Goal: Task Accomplishment & Management: Manage account settings

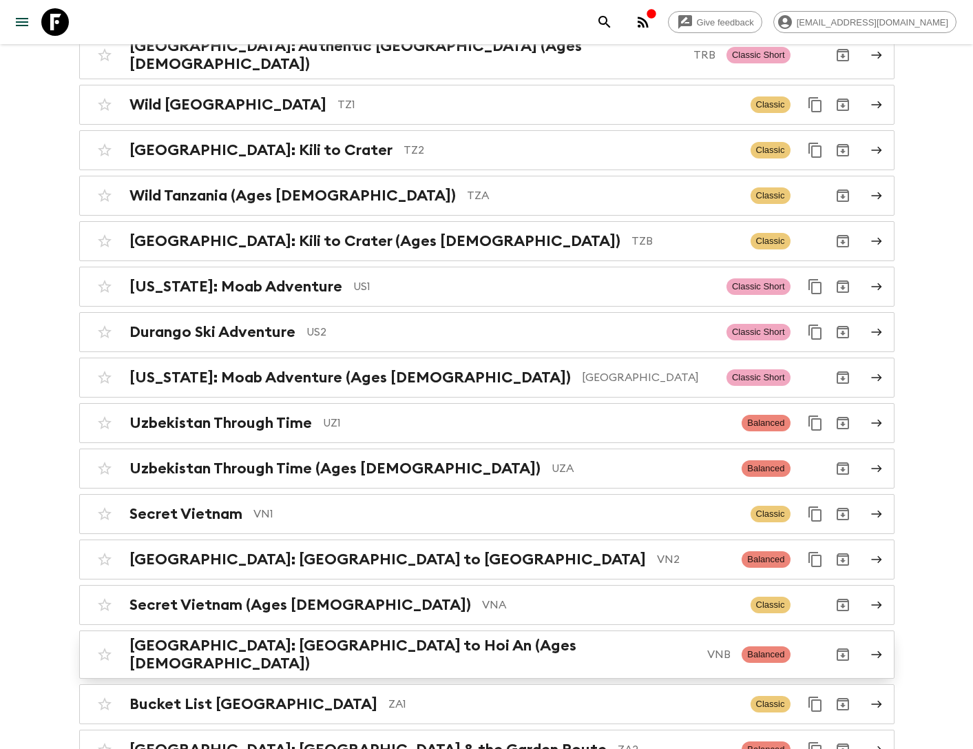
scroll to position [6003, 0]
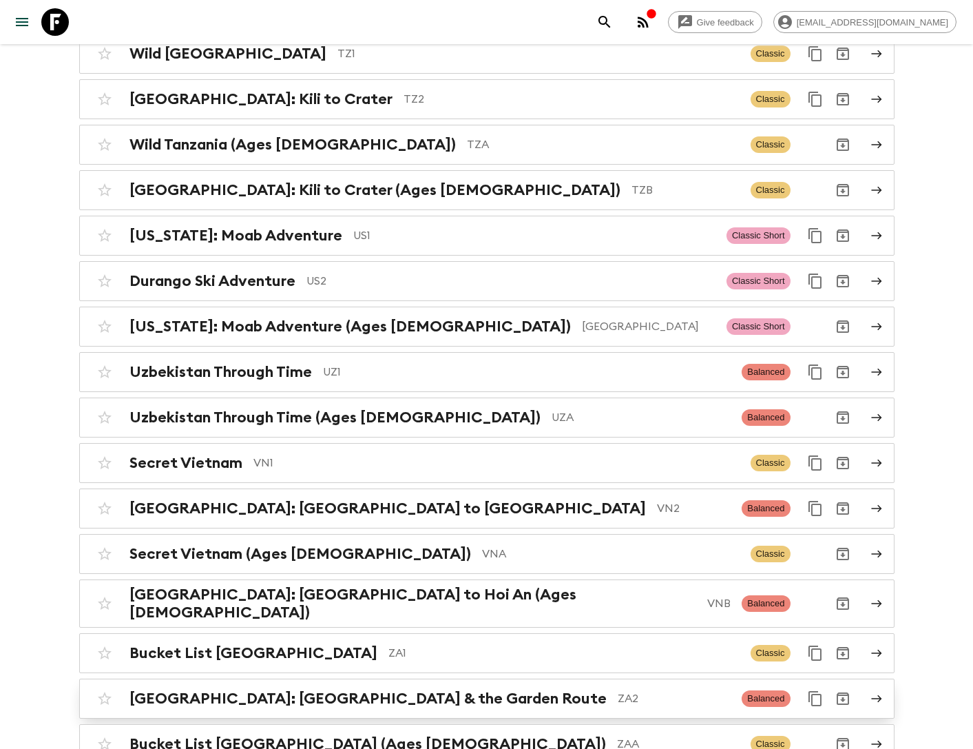
click at [382, 689] on h2 "[GEOGRAPHIC_DATA]: [GEOGRAPHIC_DATA] & the Garden Route" at bounding box center [367, 698] width 477 height 18
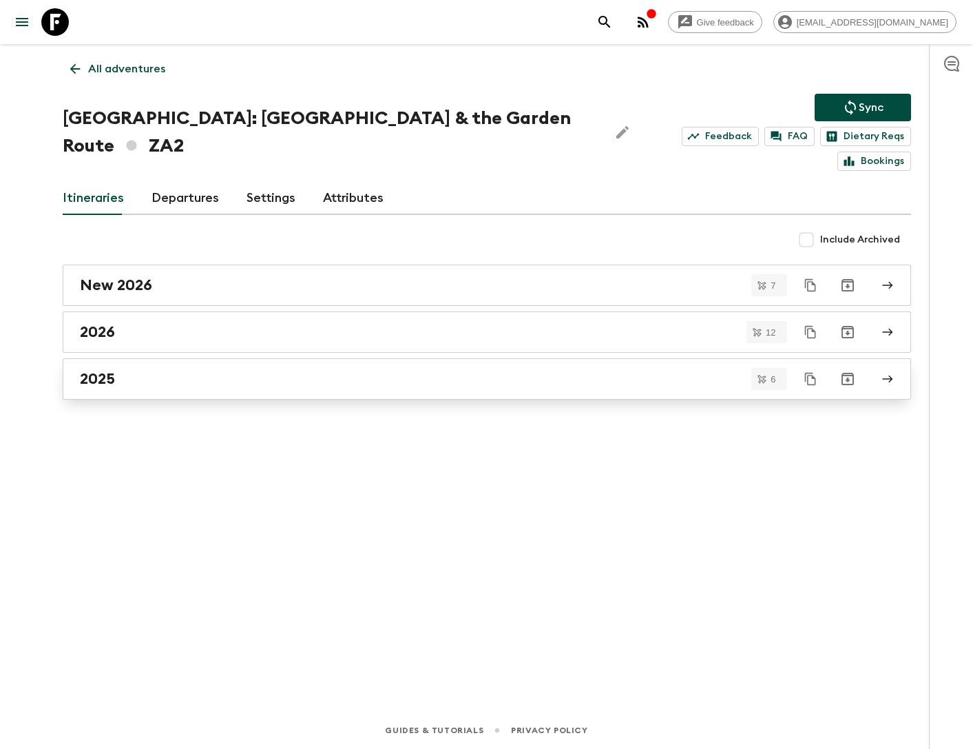
click at [160, 370] on div "2025" at bounding box center [474, 379] width 788 height 18
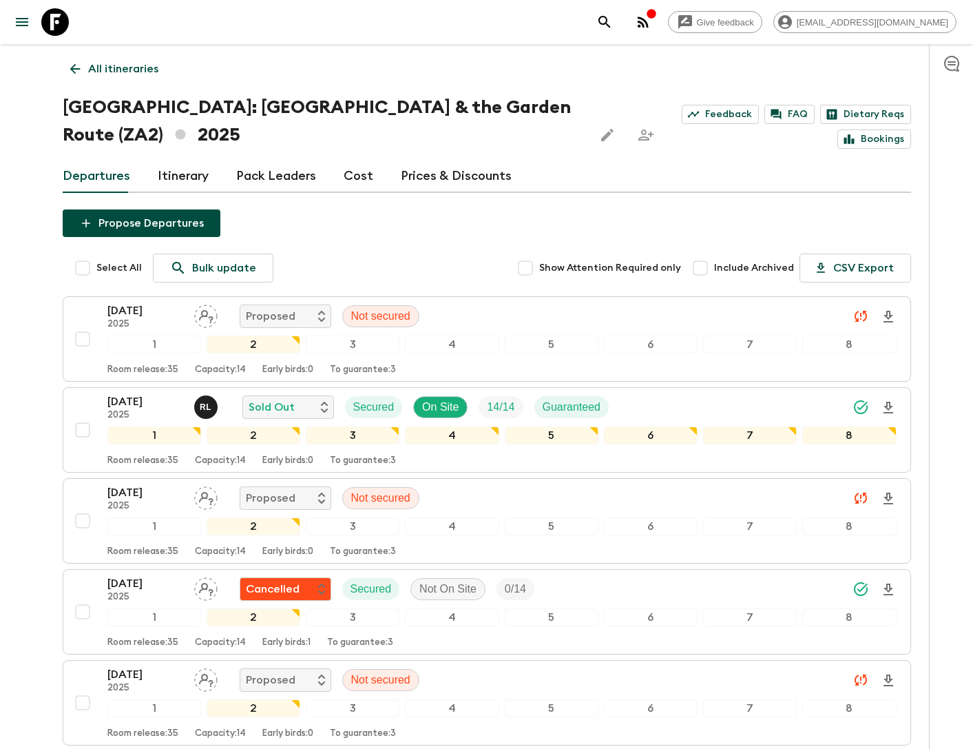
click at [199, 169] on link "Itinerary" at bounding box center [183, 176] width 51 height 33
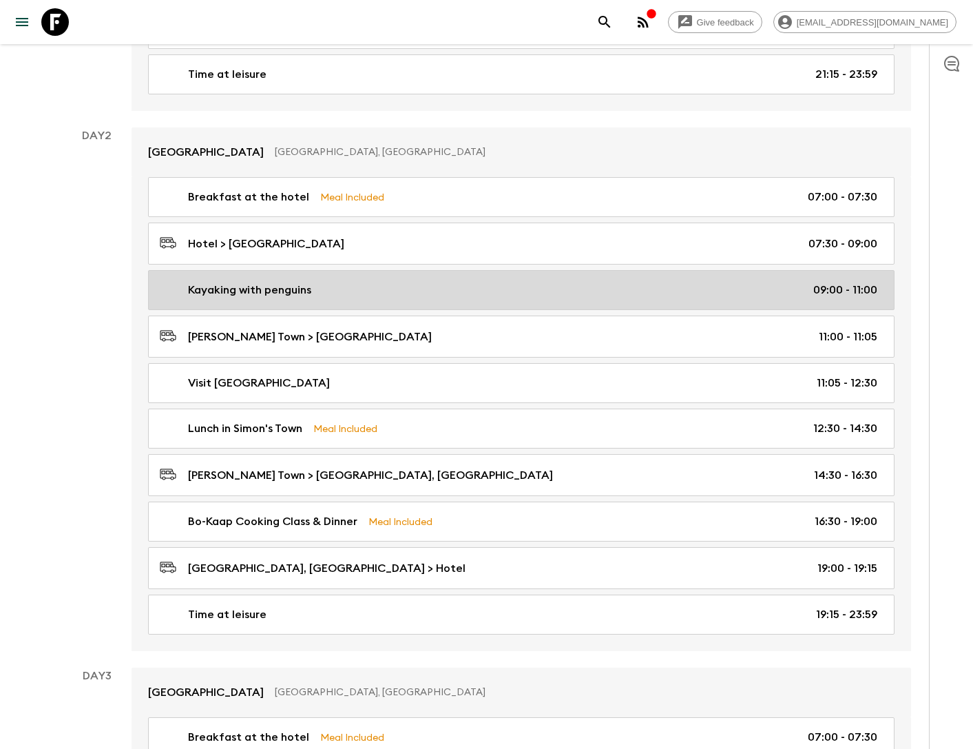
scroll to position [649, 0]
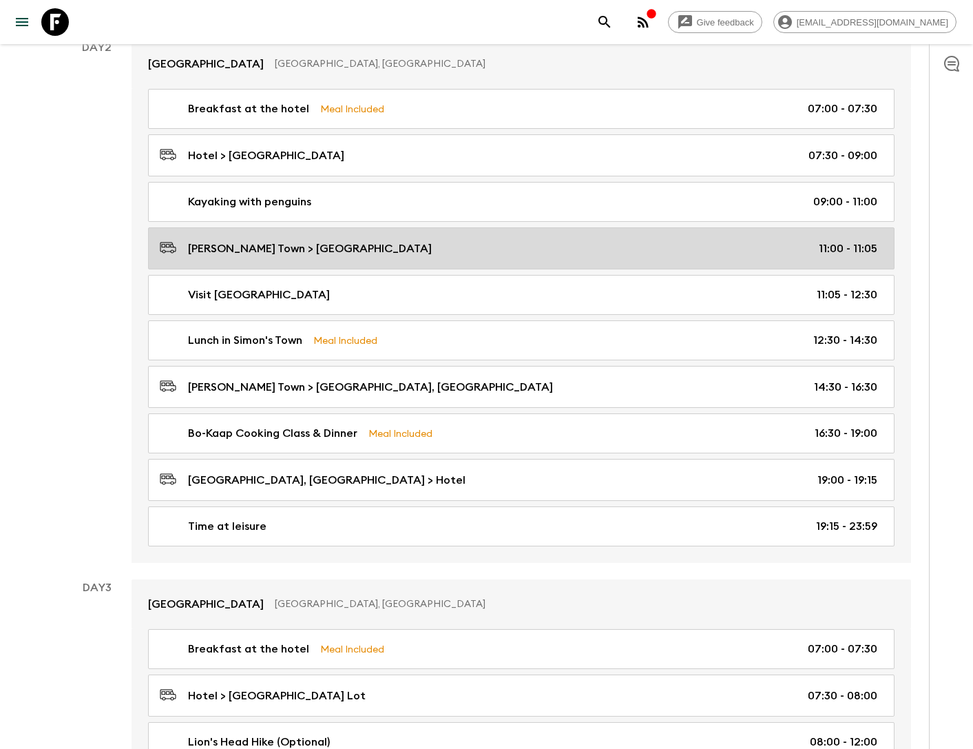
click at [320, 240] on p "Simon's Town > Boulder's Beach" at bounding box center [310, 248] width 244 height 17
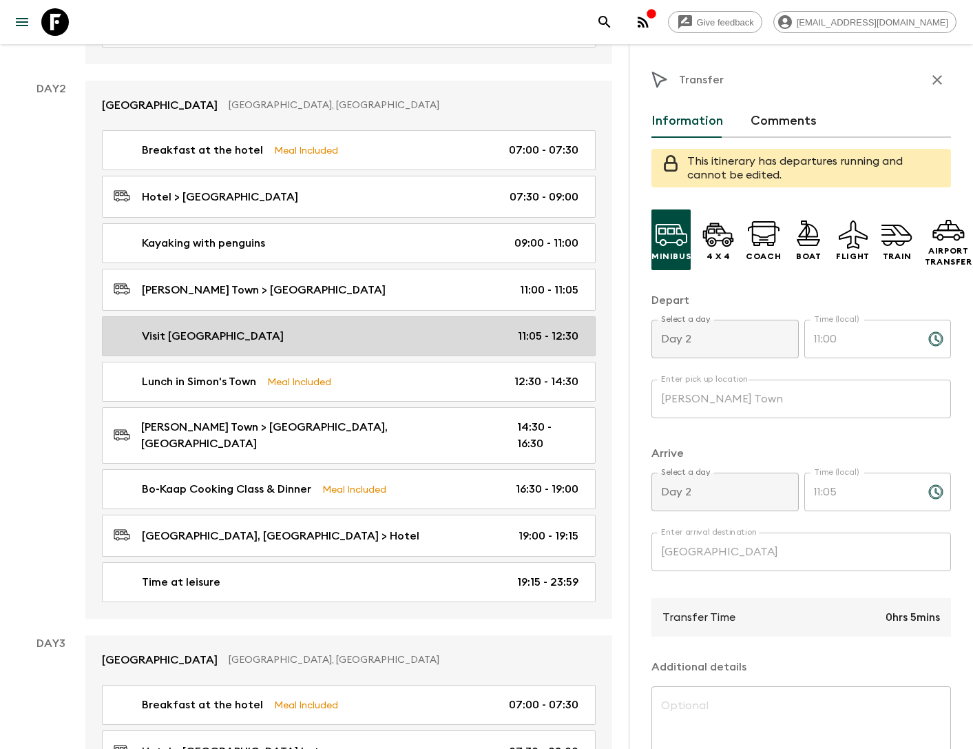
click at [332, 316] on link "Visit Boulder's Beach 11:05 - 12:30" at bounding box center [349, 336] width 494 height 40
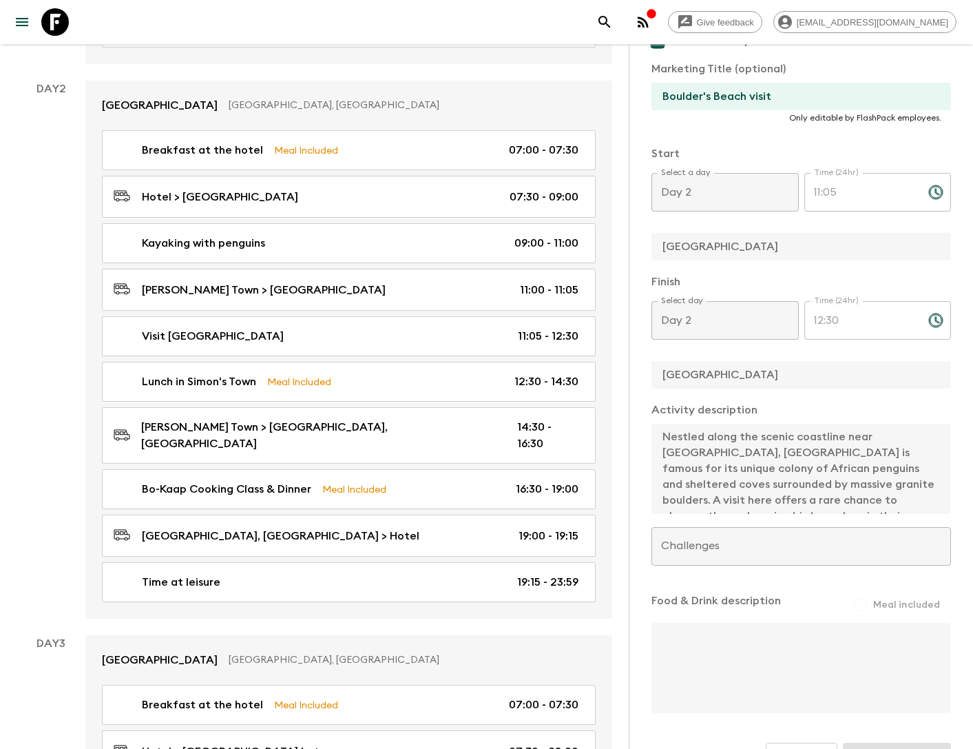
scroll to position [95, 0]
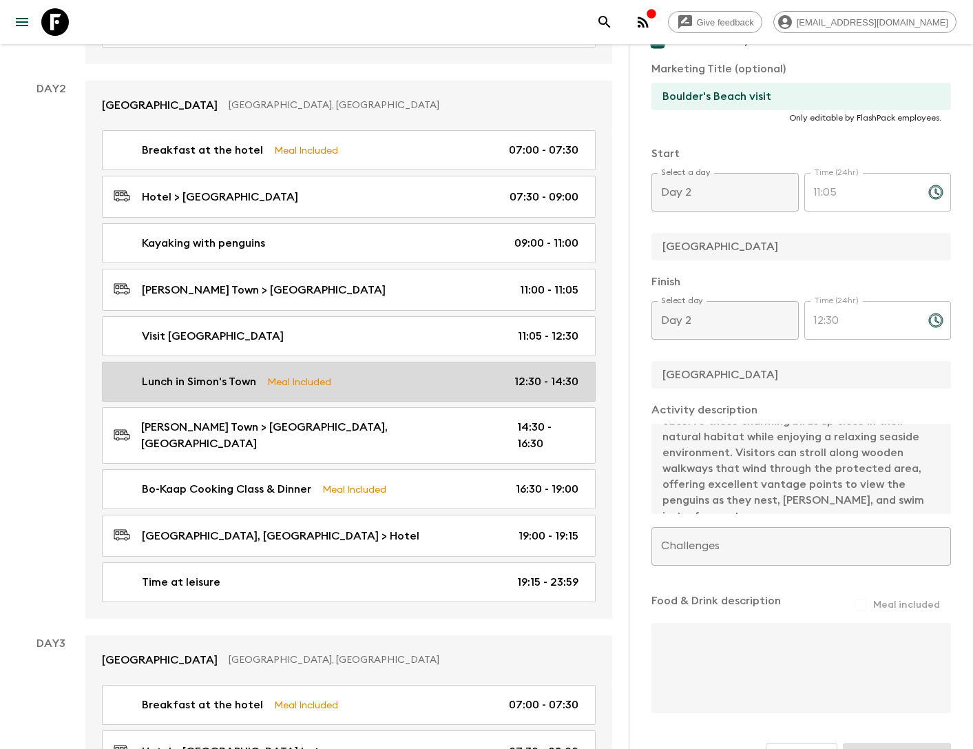
click at [258, 373] on div "Lunch in Simon's Town Meal Included 12:30 - 14:30" at bounding box center [346, 381] width 465 height 17
type input "Lunch in Simon's Town"
checkbox input "false"
type input "Simon's Town"
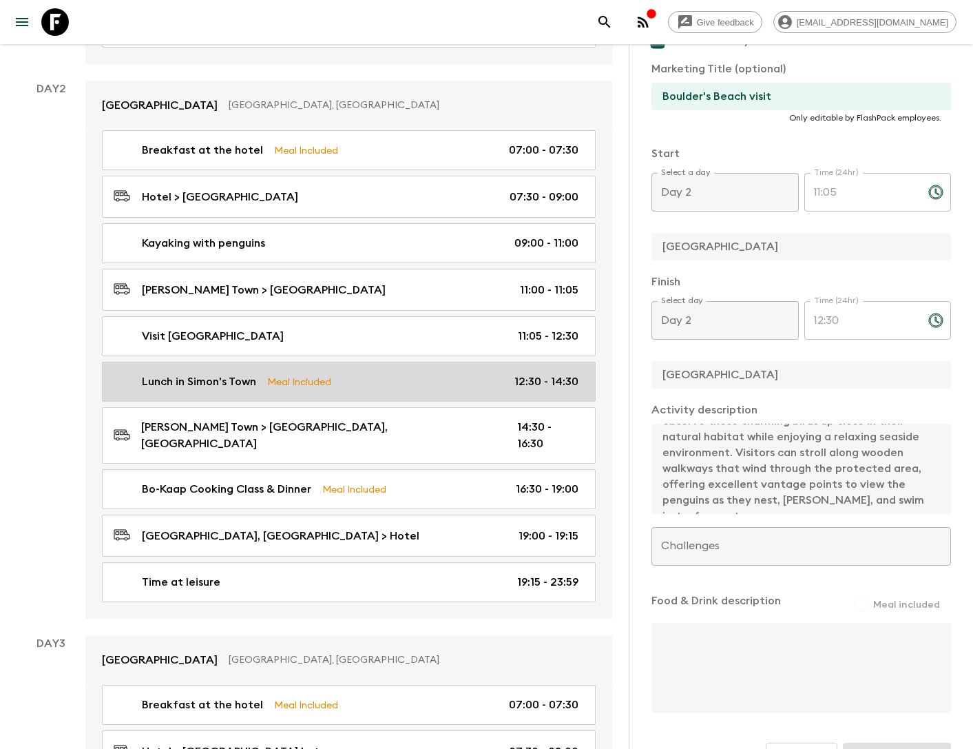
checkbox input "true"
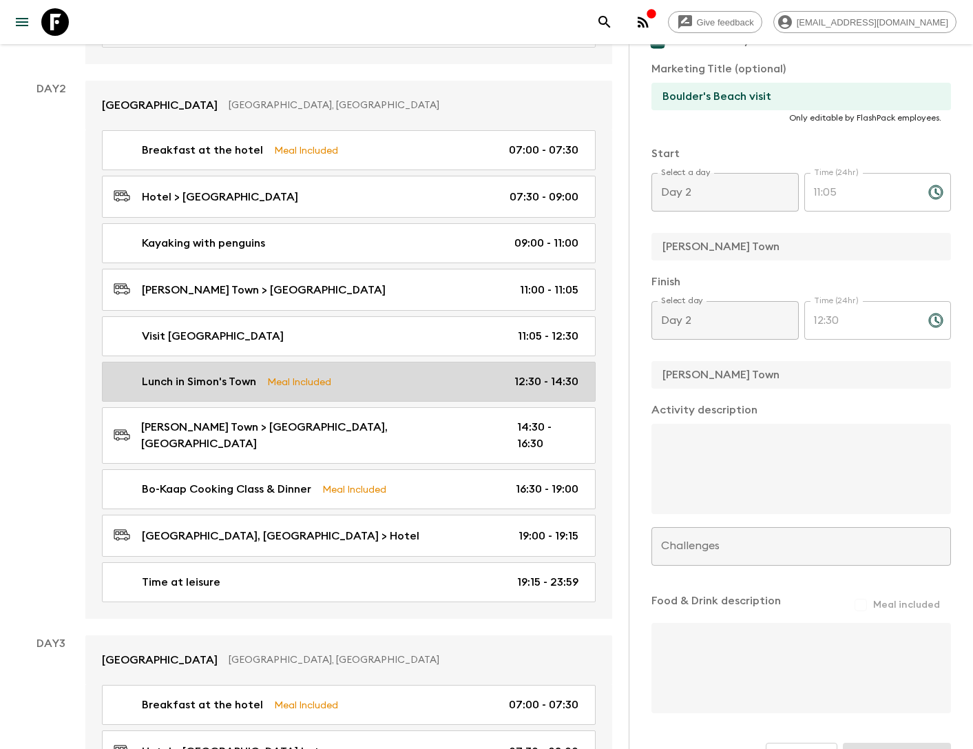
type input "12:30"
type input "14:30"
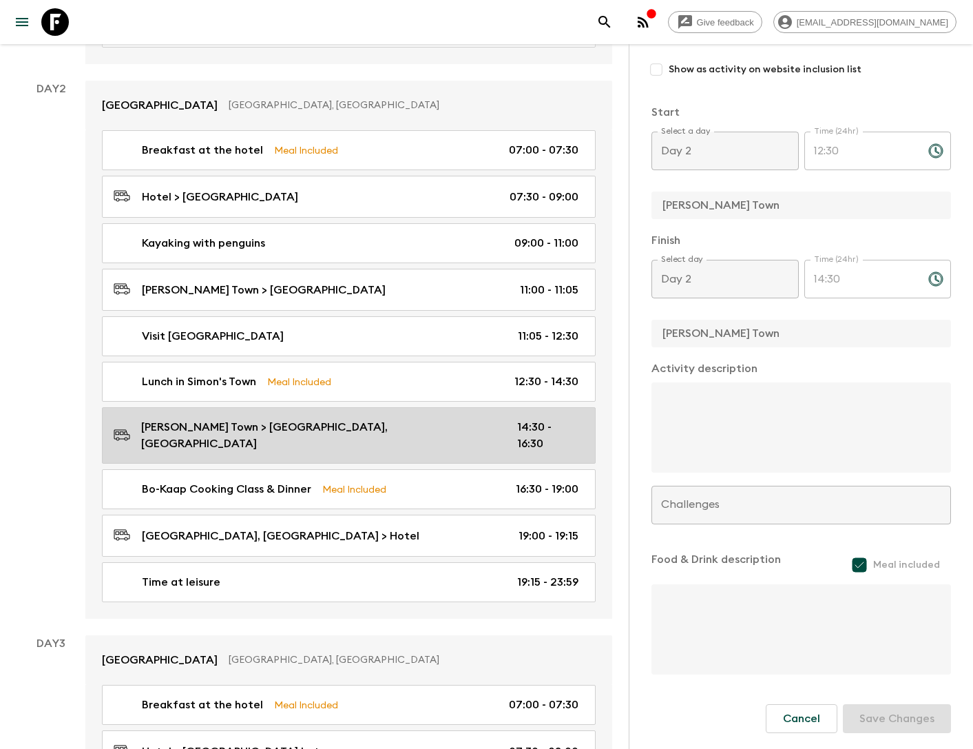
click at [258, 407] on link "Simon's Town > Bo-Kaap, Cape Town 14:30 - 16:30" at bounding box center [349, 435] width 494 height 56
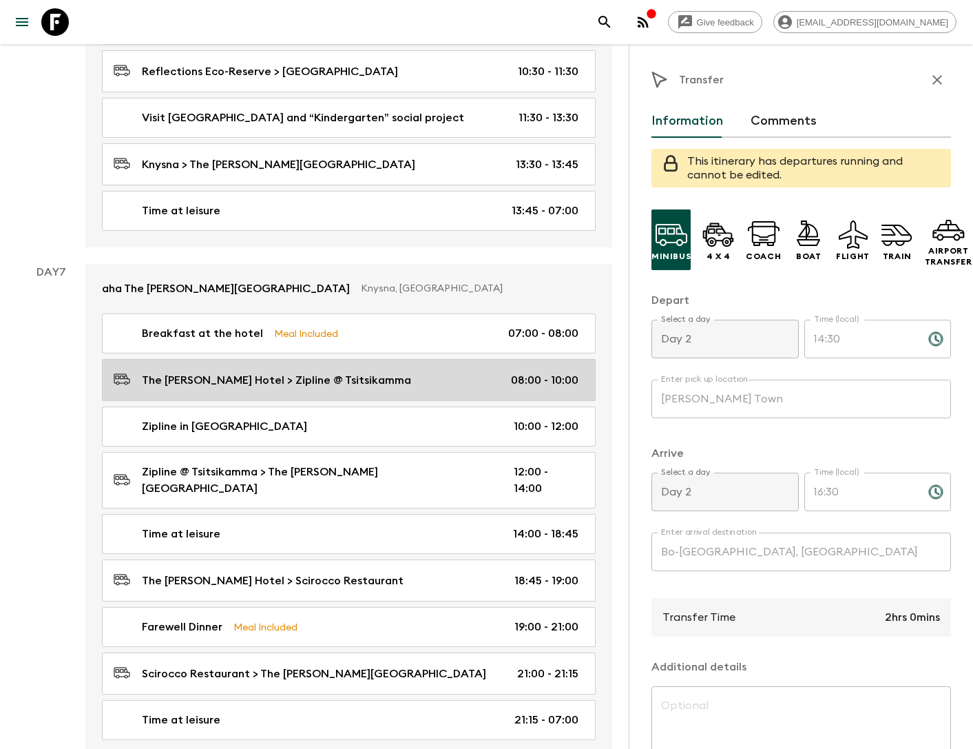
scroll to position [2774, 0]
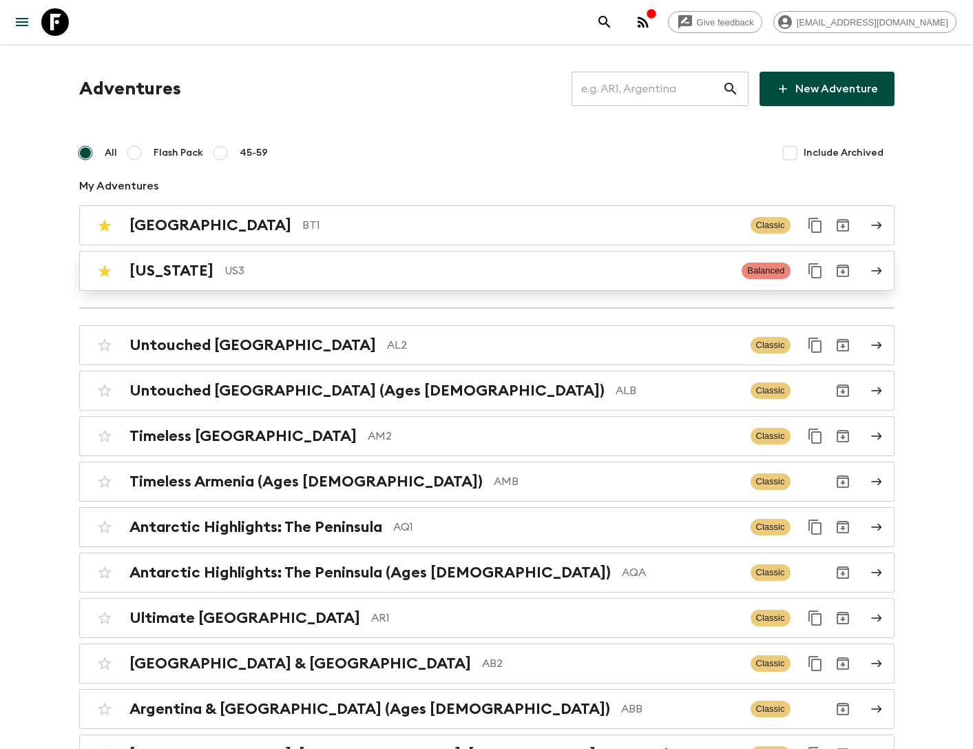
click at [351, 274] on p "US3" at bounding box center [478, 270] width 507 height 17
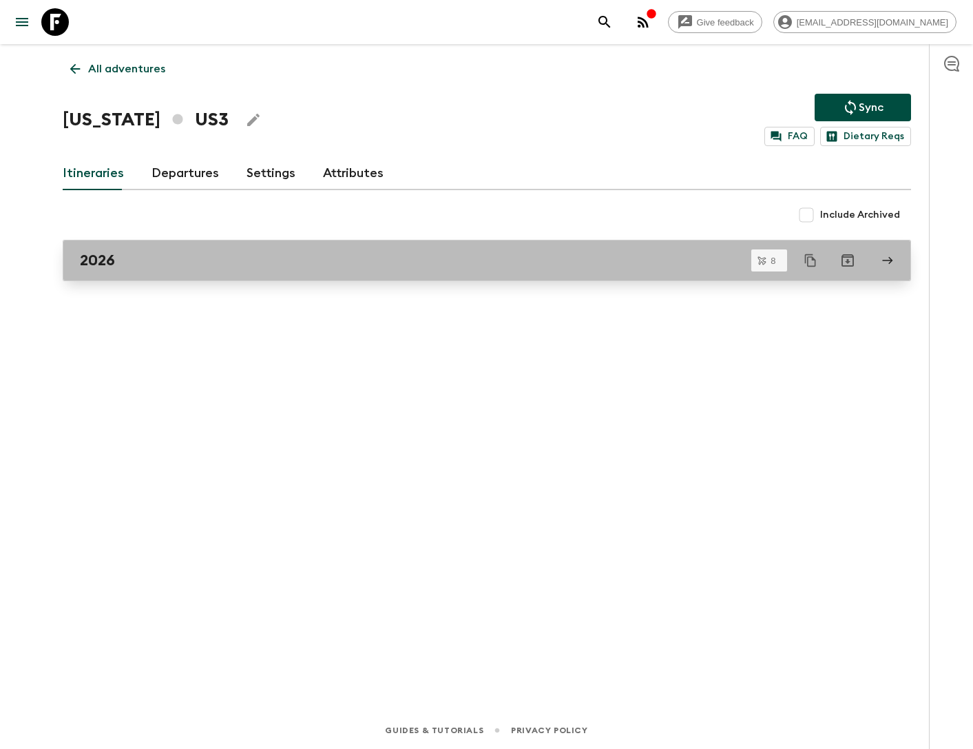
click at [231, 256] on div "2026" at bounding box center [474, 260] width 788 height 18
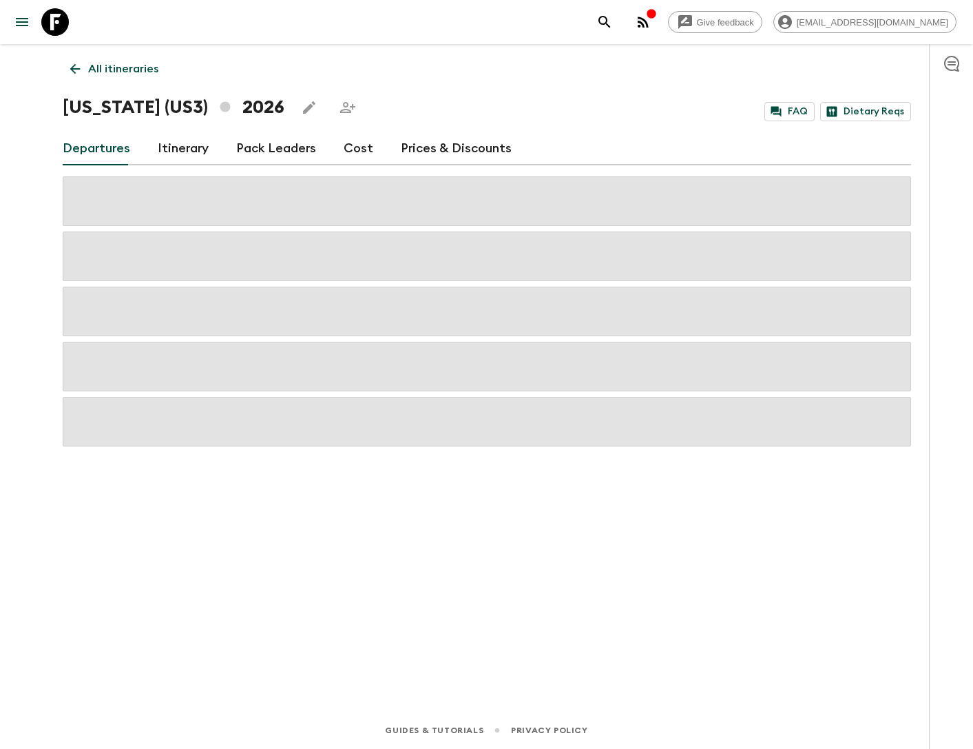
click at [356, 150] on link "Cost" at bounding box center [359, 148] width 30 height 33
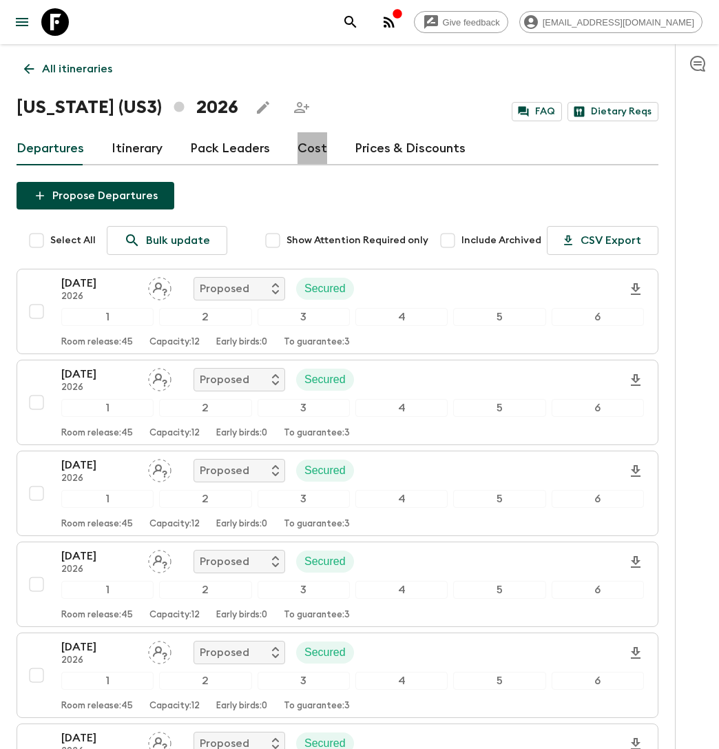
click at [305, 148] on link "Cost" at bounding box center [313, 148] width 30 height 33
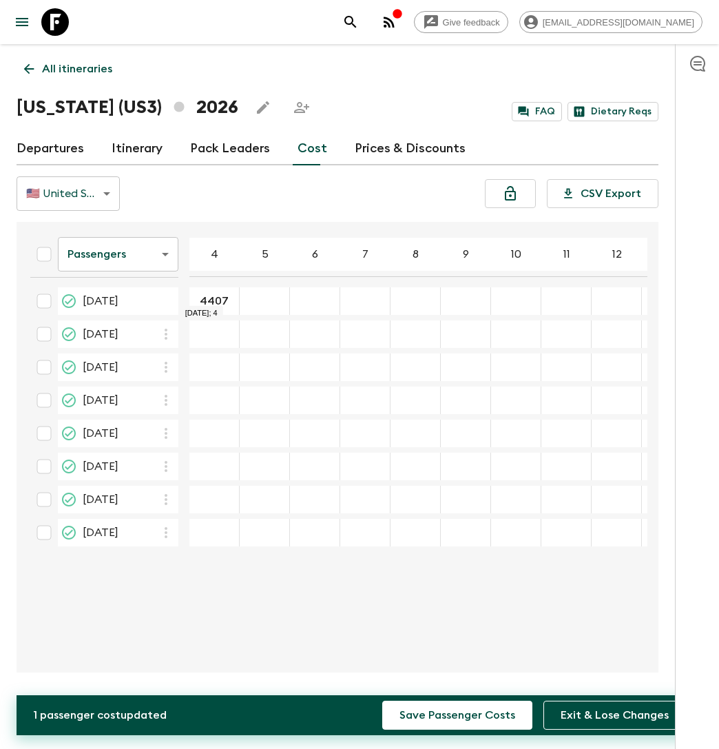
type input "4407"
type input "3757"
type input "3323"
type input "3045"
type input "2808"
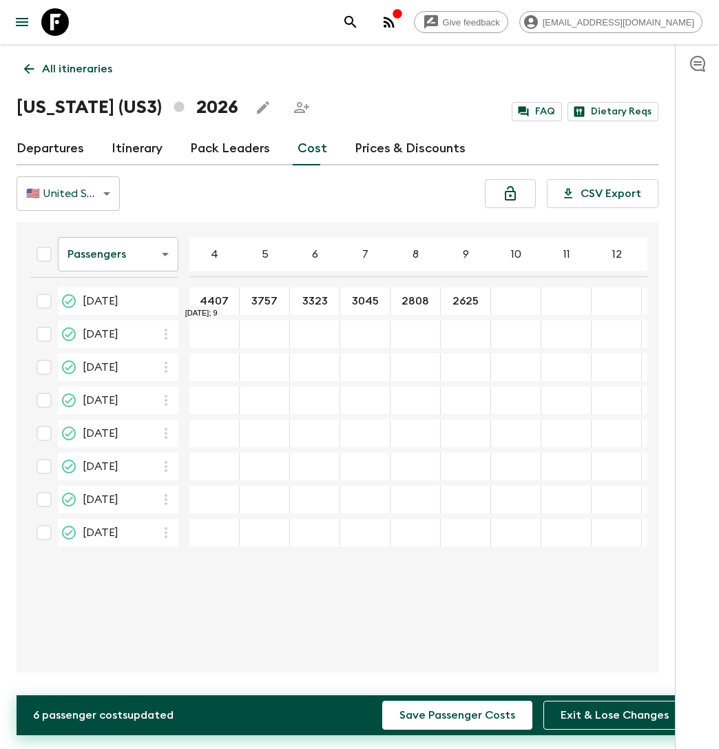
type input "2625"
type input "2477"
type input "2357"
type input "2257"
click at [163, 333] on icon "button" at bounding box center [166, 334] width 17 height 17
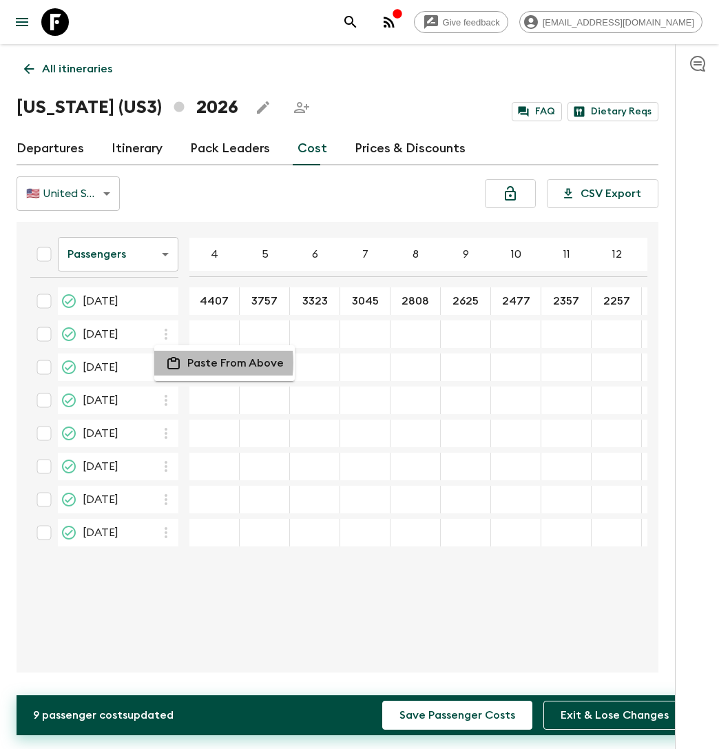
click at [182, 362] on li "Paste From Above" at bounding box center [224, 363] width 141 height 25
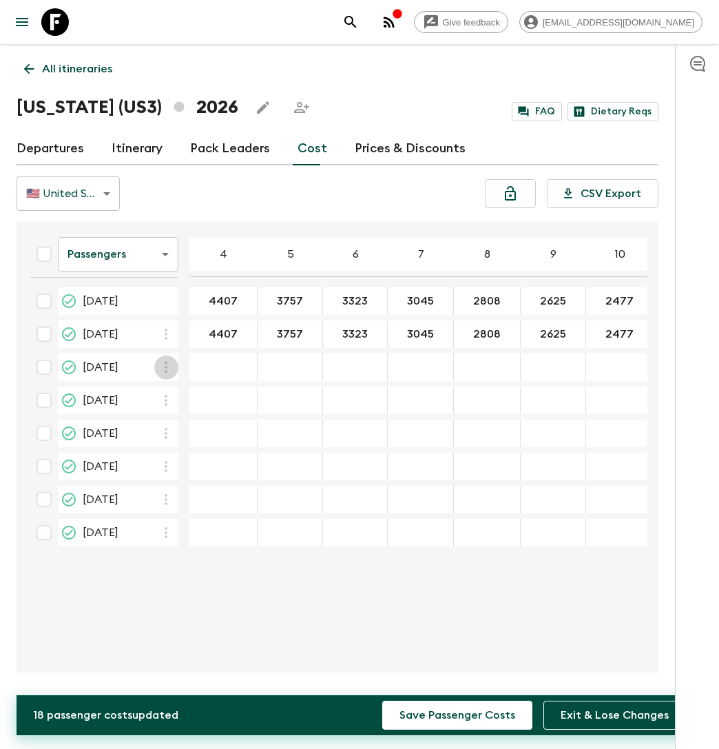
click at [174, 364] on button "button" at bounding box center [166, 367] width 24 height 24
click at [178, 400] on icon at bounding box center [173, 396] width 12 height 12
click at [172, 400] on icon "button" at bounding box center [166, 400] width 17 height 17
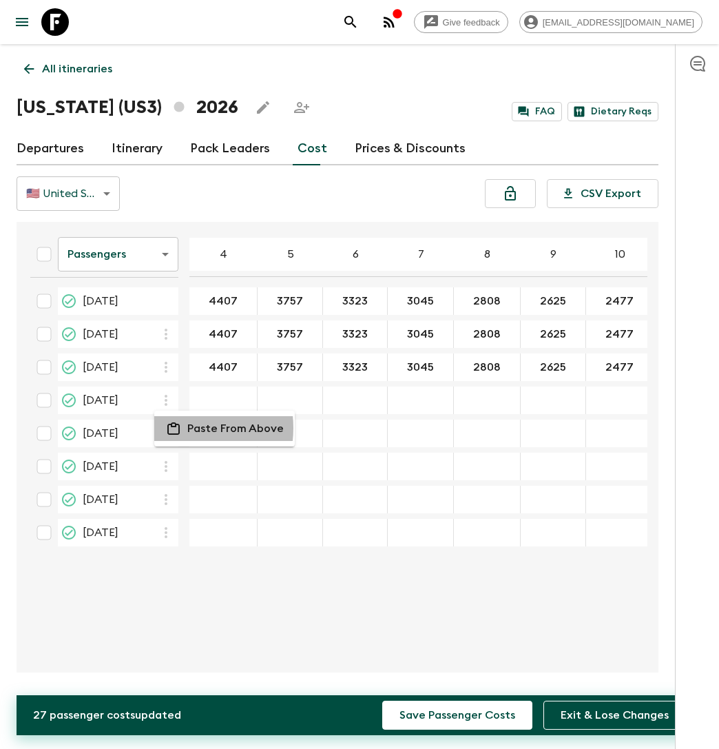
click at [173, 428] on icon at bounding box center [173, 428] width 17 height 12
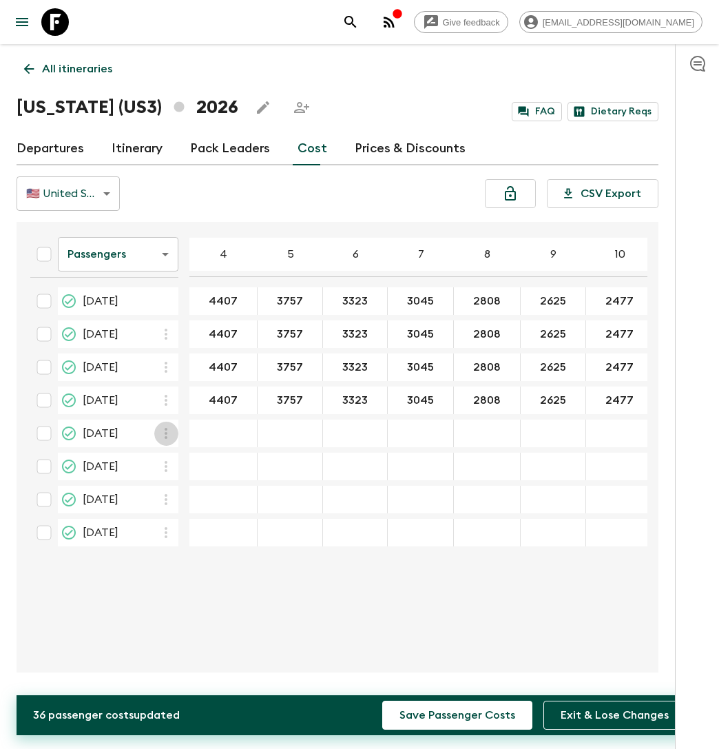
click at [164, 433] on icon "button" at bounding box center [166, 433] width 17 height 17
click at [172, 457] on icon at bounding box center [173, 461] width 12 height 12
click at [169, 464] on icon "button" at bounding box center [166, 466] width 17 height 17
click at [177, 493] on icon at bounding box center [173, 494] width 17 height 12
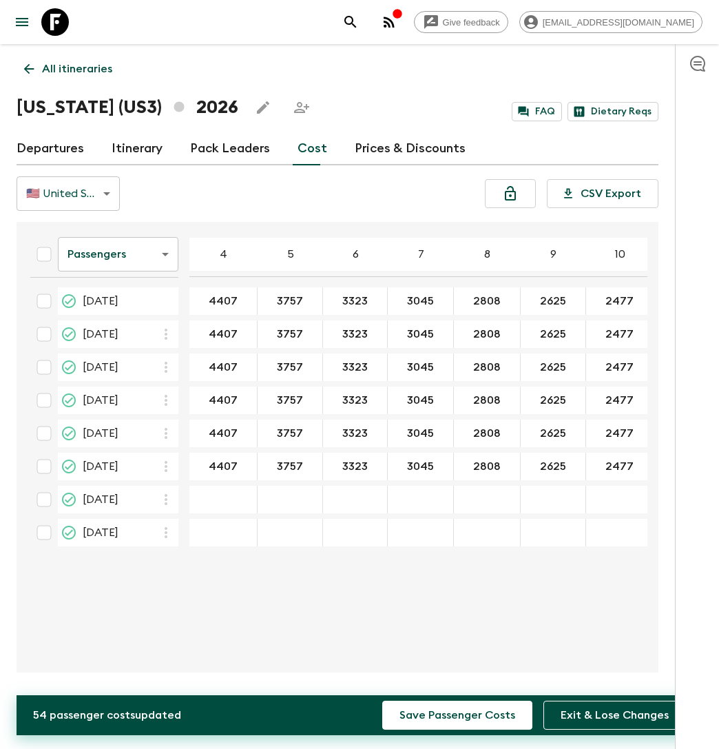
click at [167, 494] on icon "button" at bounding box center [166, 499] width 17 height 17
click at [167, 525] on icon at bounding box center [173, 526] width 17 height 12
click at [167, 527] on icon "button" at bounding box center [166, 532] width 3 height 11
click at [184, 554] on li "Paste From Above" at bounding box center [224, 559] width 141 height 25
type input "4444"
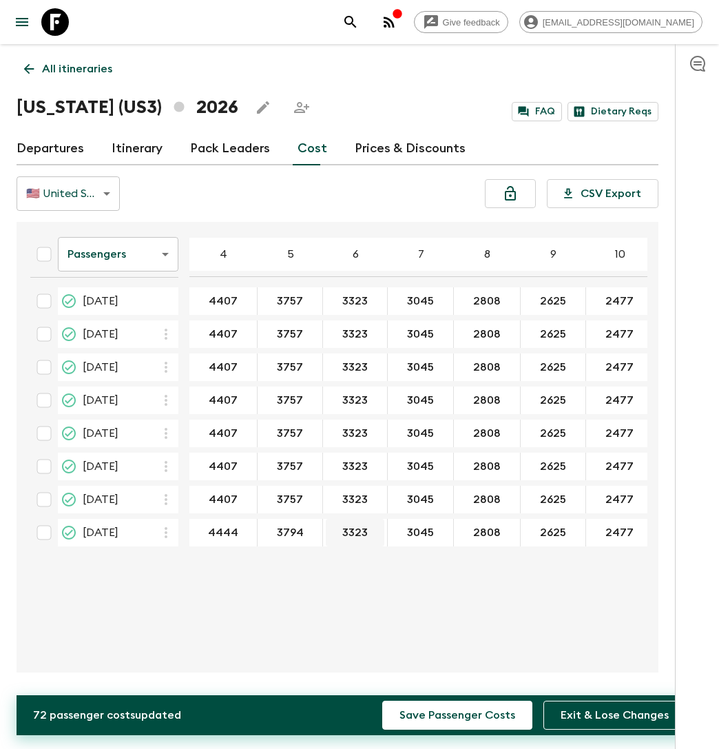
type input "3794"
type input "3360"
type input "3082"
type input "2845"
type input "2662"
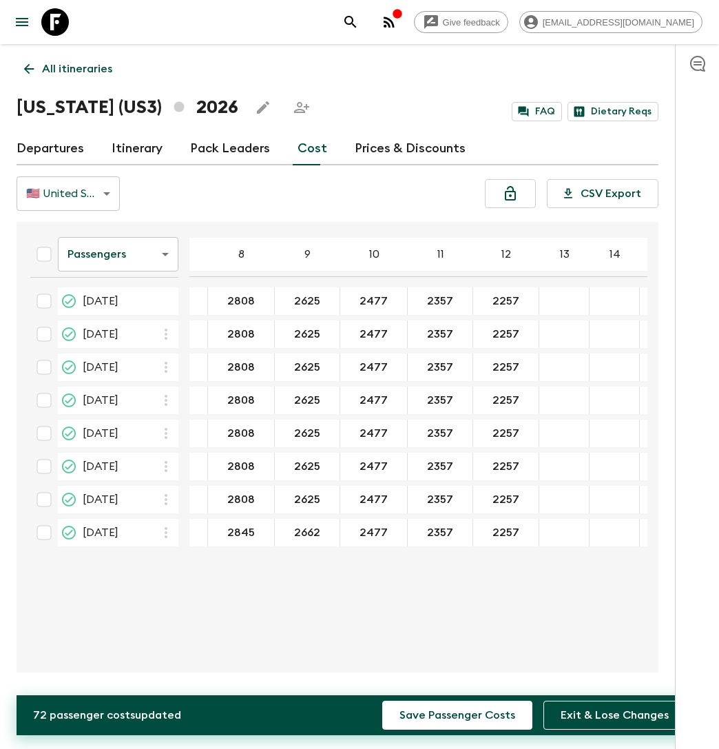
scroll to position [0, 212]
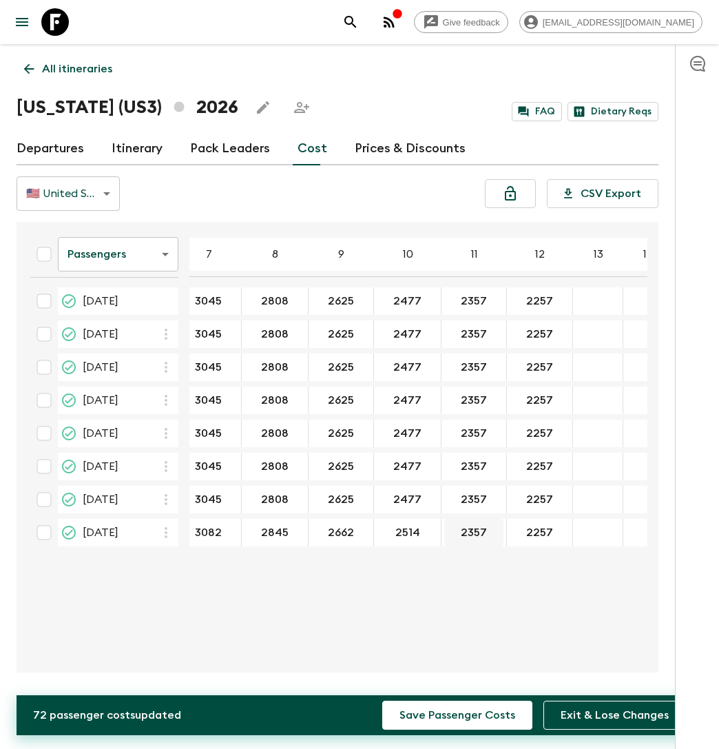
type input "2514"
type input "2394"
type input "2294"
click at [494, 583] on div "Passengers passengersCost ​ 4 5 6 7 8 9 10 11 12 13 14 15 16 17 18 [DATE] 4407 …" at bounding box center [333, 447] width 628 height 428
click at [457, 717] on button "Save Passenger Costs" at bounding box center [457, 715] width 150 height 29
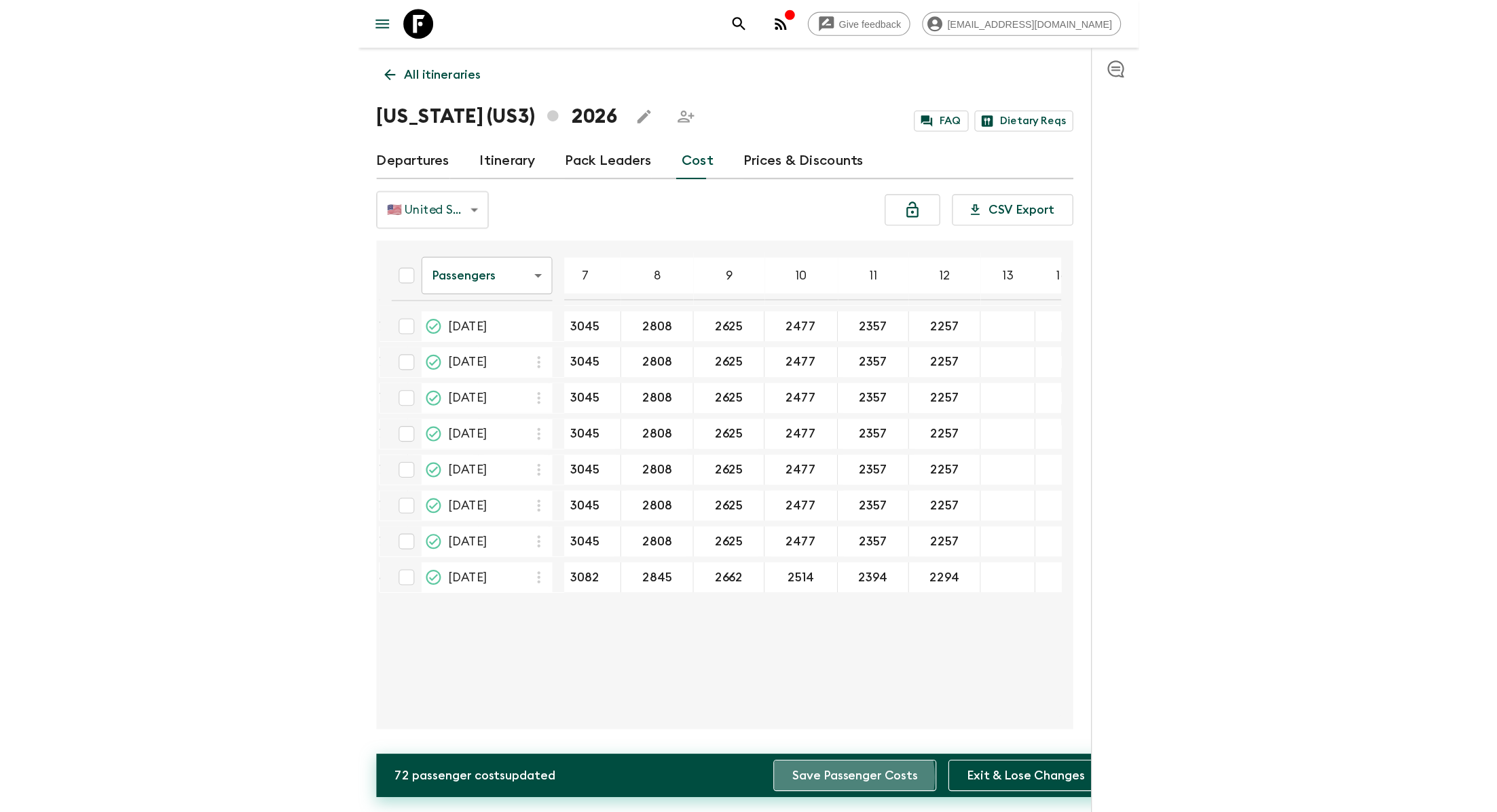
scroll to position [0, 165]
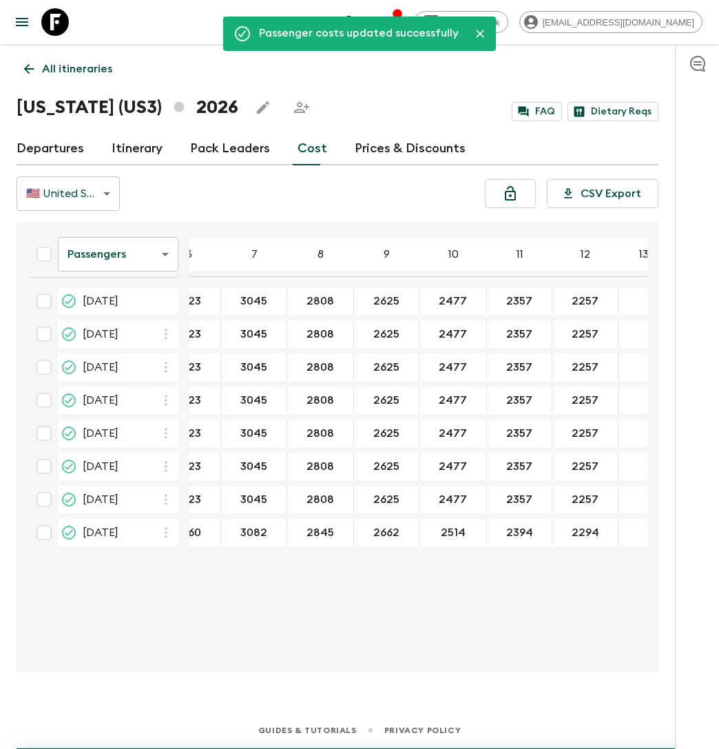
click at [165, 256] on body "Give feedback [EMAIL_ADDRESS][DOMAIN_NAME] Passenger costs updated successfully…" at bounding box center [359, 374] width 719 height 749
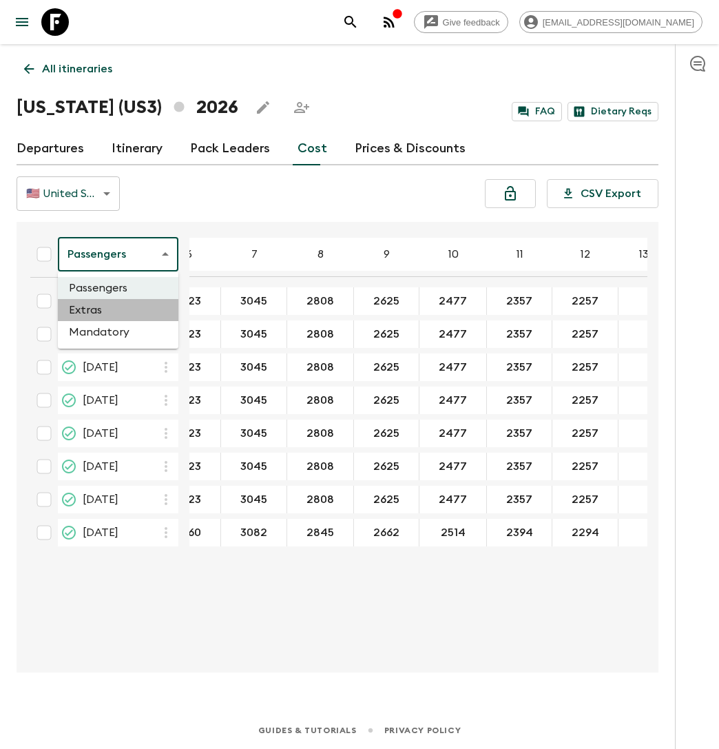
click at [128, 305] on li "Extras" at bounding box center [118, 310] width 121 height 22
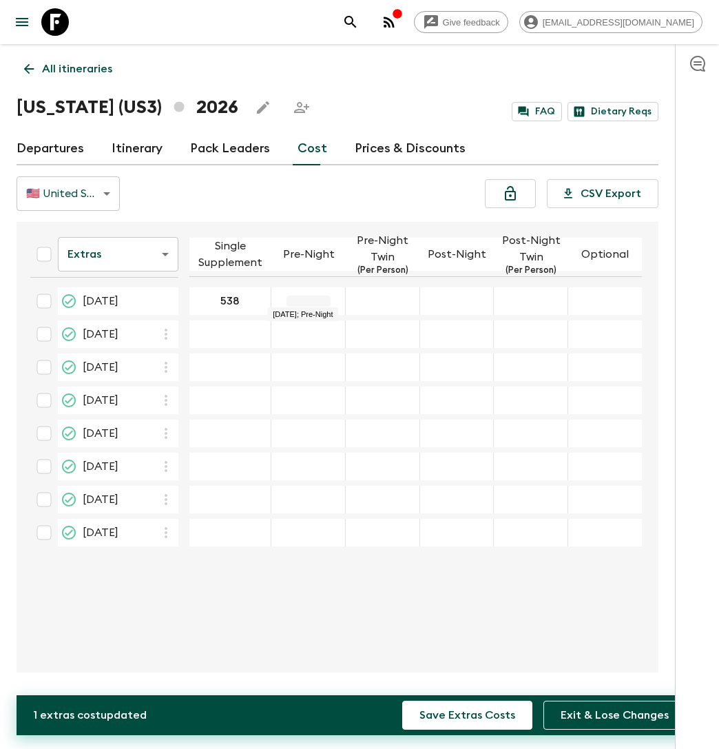
type input "538"
type input "0"
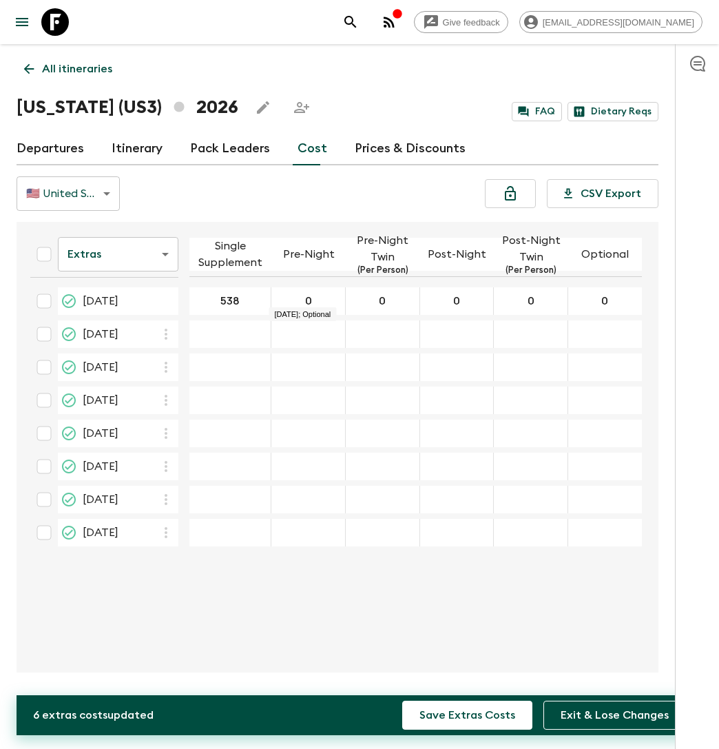
type input "0"
click at [164, 329] on icon "button" at bounding box center [166, 334] width 17 height 17
click at [176, 360] on icon at bounding box center [173, 363] width 12 height 12
click at [162, 364] on icon "button" at bounding box center [166, 367] width 17 height 17
click at [169, 398] on icon at bounding box center [173, 396] width 17 height 12
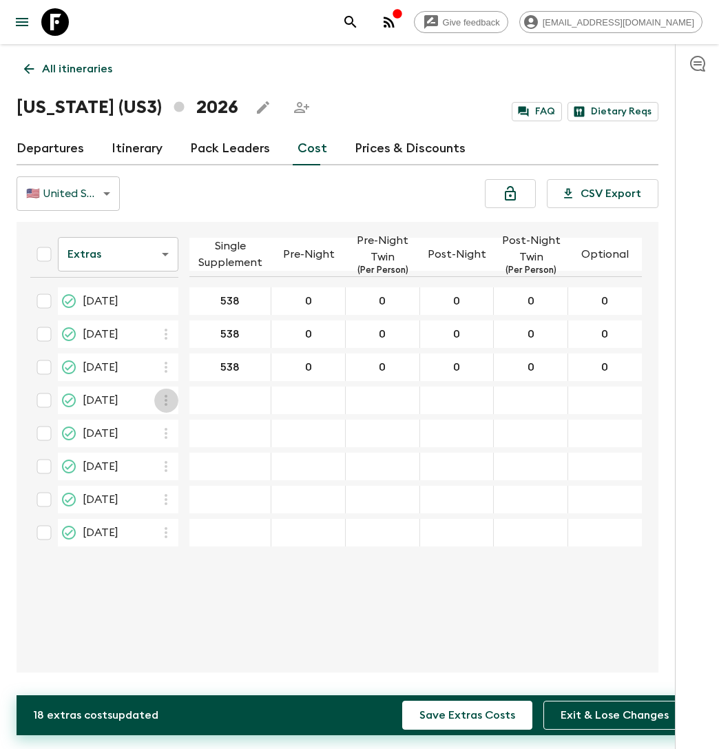
click at [169, 400] on icon "button" at bounding box center [166, 400] width 17 height 17
click at [169, 429] on icon at bounding box center [173, 428] width 17 height 12
click at [169, 429] on icon "button" at bounding box center [166, 433] width 17 height 17
click at [169, 457] on icon at bounding box center [173, 461] width 12 height 12
click at [169, 466] on icon "button" at bounding box center [166, 466] width 17 height 17
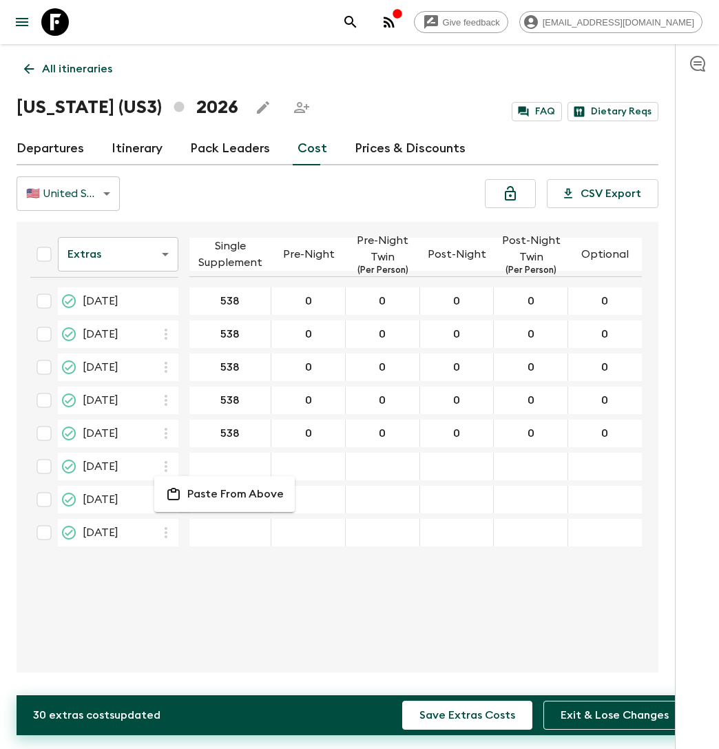
click at [174, 498] on icon at bounding box center [173, 494] width 17 height 12
click at [167, 498] on icon "button" at bounding box center [166, 499] width 17 height 17
click at [167, 519] on li "Paste From Above" at bounding box center [224, 526] width 141 height 25
click at [167, 534] on icon "button" at bounding box center [166, 532] width 17 height 17
click at [175, 553] on icon at bounding box center [173, 559] width 17 height 12
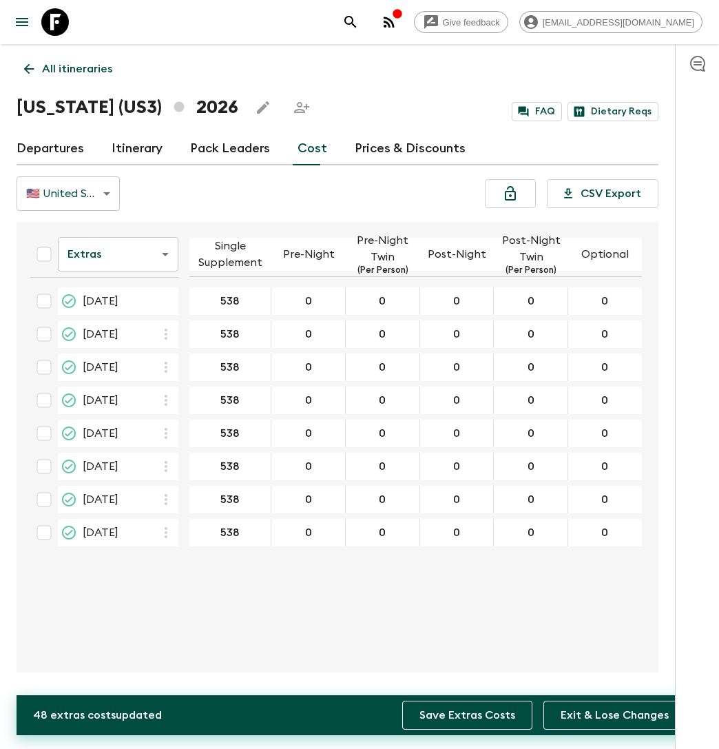
click at [437, 714] on button "Save Extras Costs" at bounding box center [467, 715] width 130 height 29
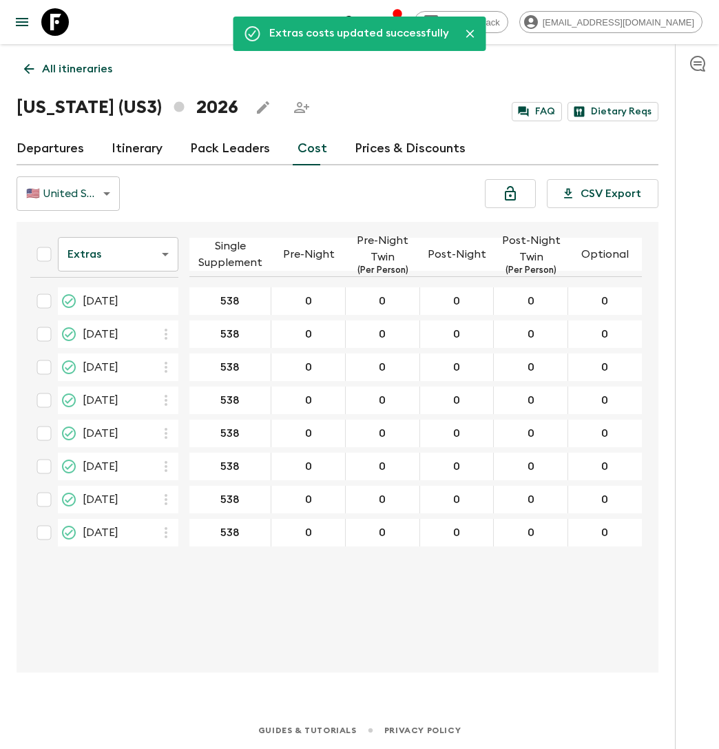
click at [160, 254] on body "Give feedback [EMAIL_ADDRESS][DOMAIN_NAME] Extras costs updated successfully Al…" at bounding box center [359, 374] width 719 height 749
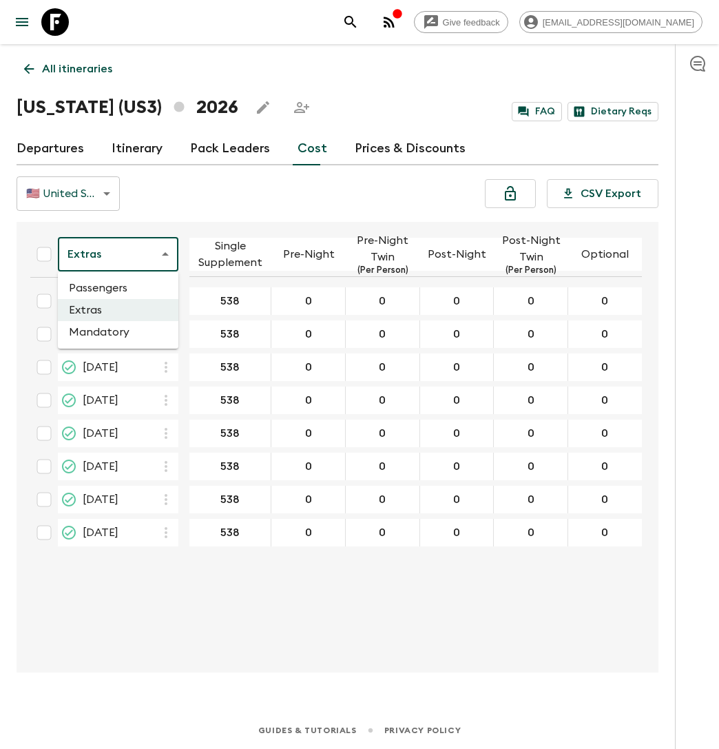
click at [123, 335] on li "Mandatory" at bounding box center [118, 332] width 121 height 22
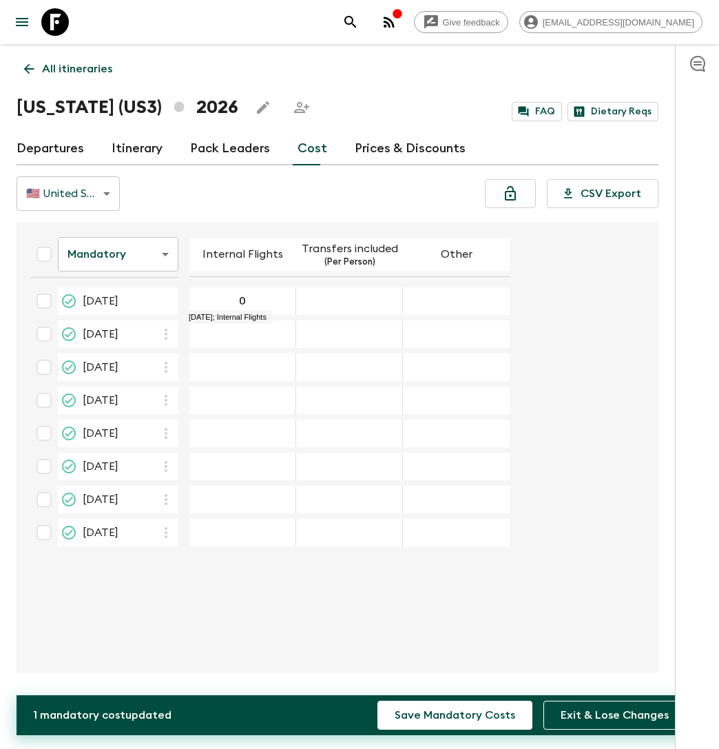
type input "0"
click at [172, 333] on icon "button" at bounding box center [166, 334] width 17 height 17
click at [181, 369] on li "Paste From Above" at bounding box center [224, 363] width 141 height 25
click at [169, 369] on icon "button" at bounding box center [166, 367] width 17 height 17
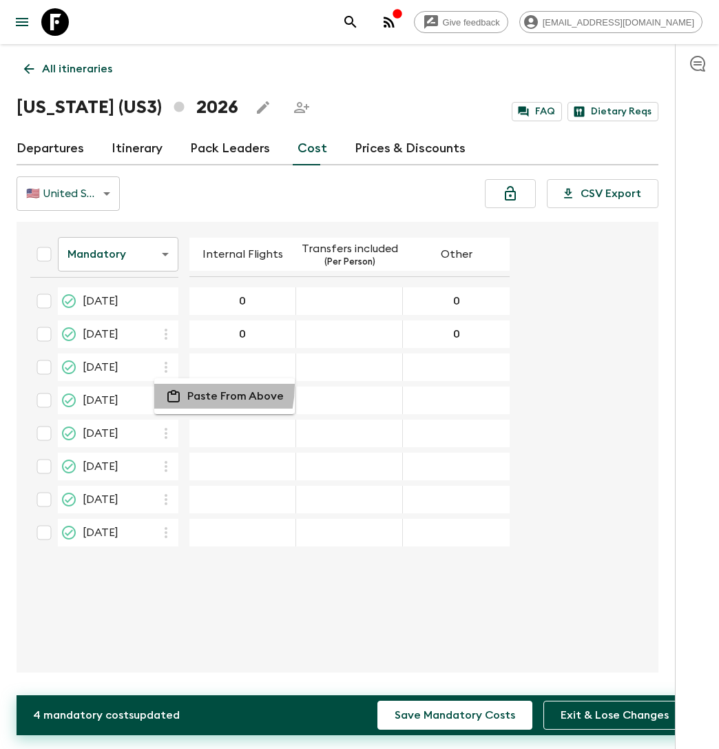
click at [169, 385] on li "Paste From Above" at bounding box center [224, 396] width 141 height 25
click at [169, 392] on icon "button" at bounding box center [166, 400] width 17 height 17
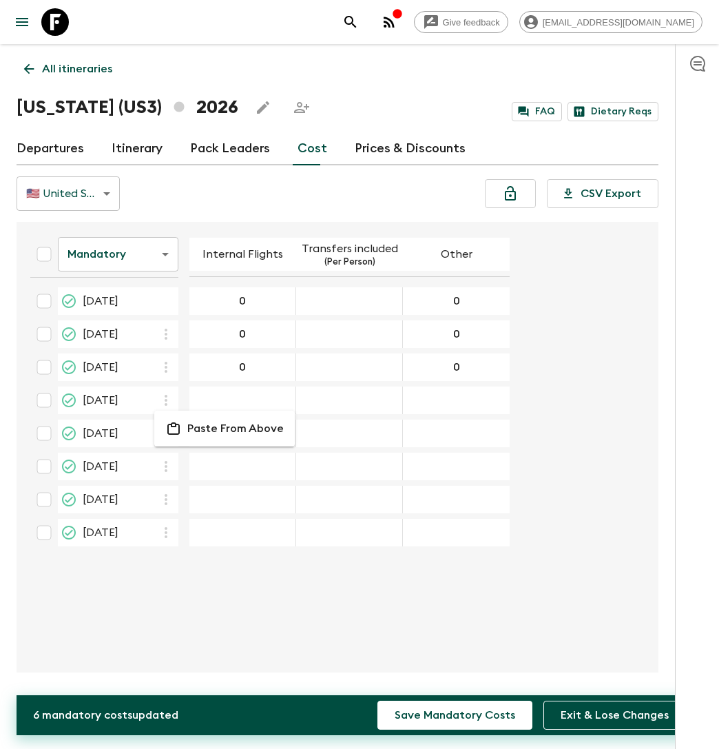
click at [172, 419] on li "Paste From Above" at bounding box center [224, 428] width 141 height 25
click at [170, 433] on icon "button" at bounding box center [166, 433] width 17 height 17
click at [170, 464] on icon at bounding box center [173, 461] width 17 height 12
click at [167, 468] on icon "button" at bounding box center [166, 466] width 17 height 17
click at [167, 488] on icon at bounding box center [173, 494] width 17 height 12
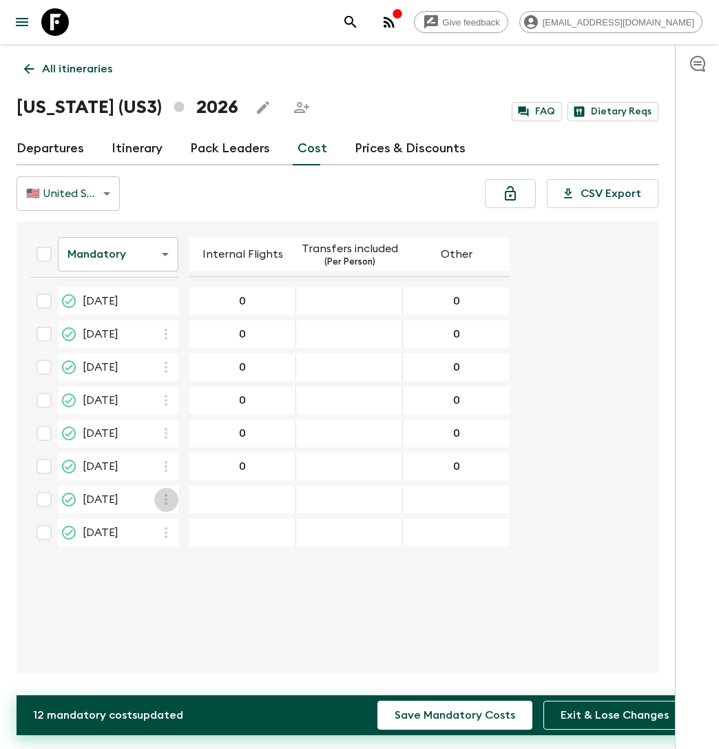
click at [167, 494] on icon "button" at bounding box center [166, 499] width 17 height 17
click at [176, 528] on icon at bounding box center [173, 526] width 17 height 12
click at [166, 528] on icon "button" at bounding box center [166, 532] width 3 height 11
click at [187, 558] on p "Paste From Above" at bounding box center [235, 559] width 96 height 17
click at [473, 714] on button "Save Mandatory Costs" at bounding box center [454, 715] width 155 height 29
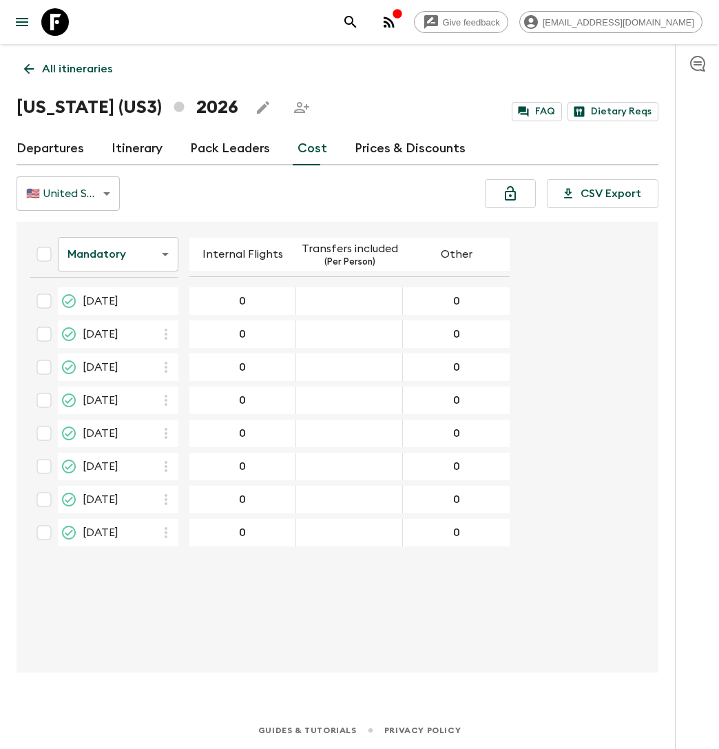
paste input "17 May 2026; Other"
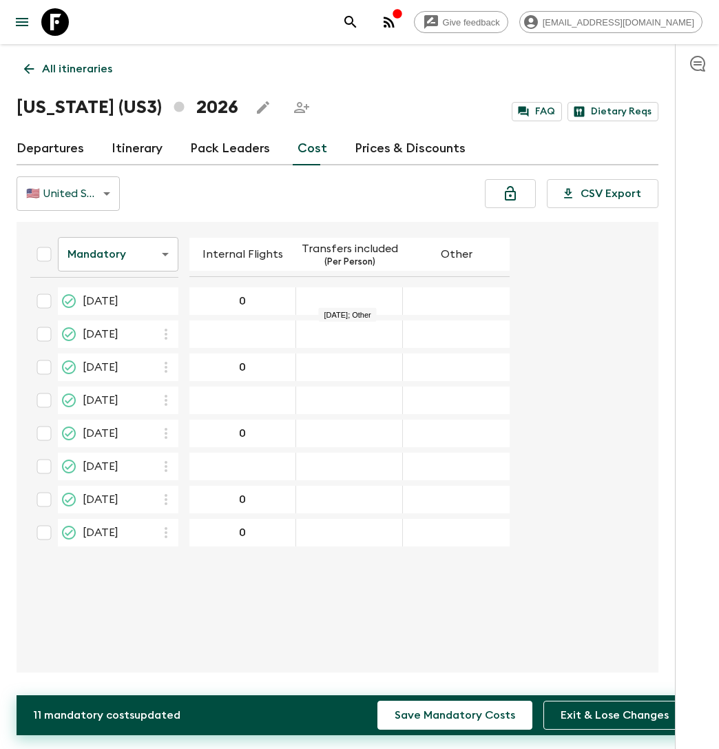
click at [569, 385] on form "Mandatory mandatoryCost ​ Internal Flights Transfers included (Per Person) Othe…" at bounding box center [330, 389] width 623 height 324
click at [362, 296] on input "17 May 2026; Transfers included" at bounding box center [349, 301] width 101 height 16
click at [619, 714] on button "Exit & Lose Changes" at bounding box center [614, 715] width 143 height 29
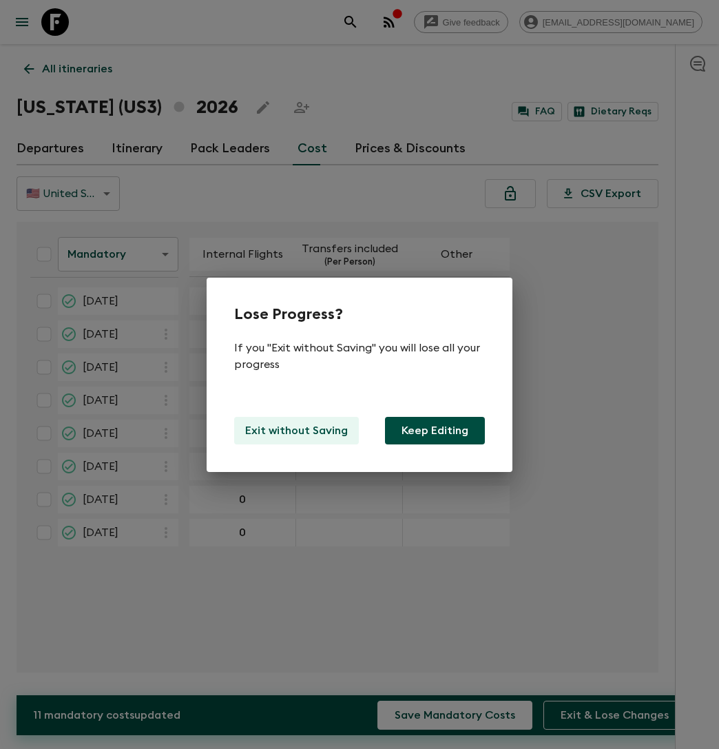
click at [323, 435] on p "Exit without Saving" at bounding box center [296, 430] width 103 height 17
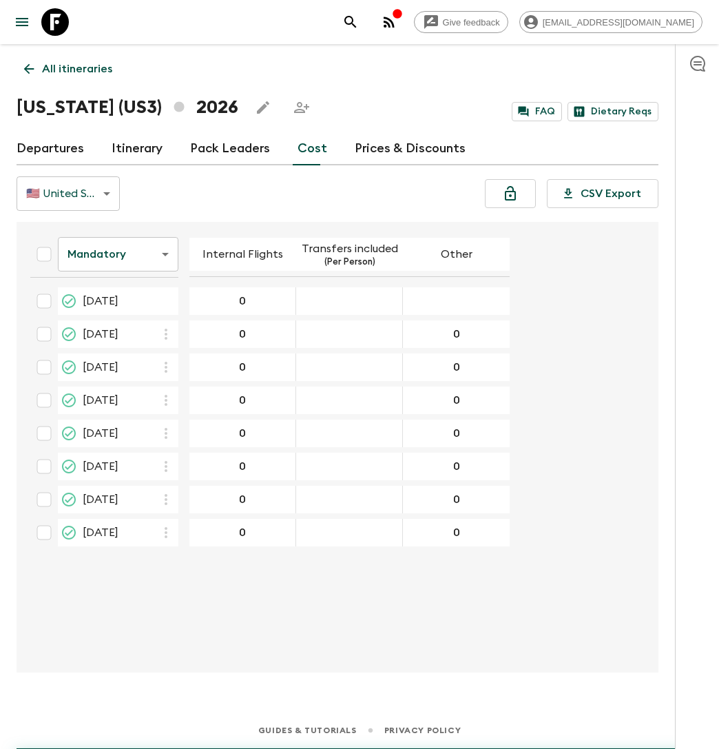
type input "0"
